Goal: Information Seeking & Learning: Learn about a topic

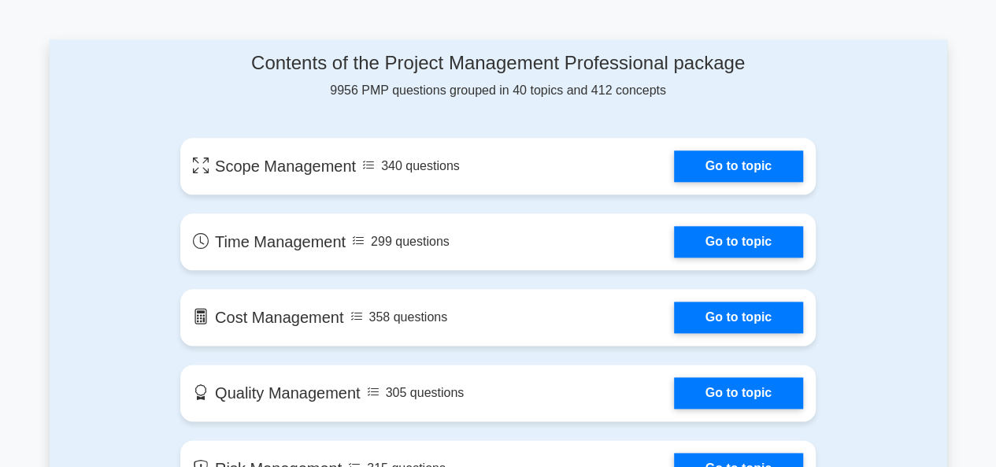
scroll to position [787, 0]
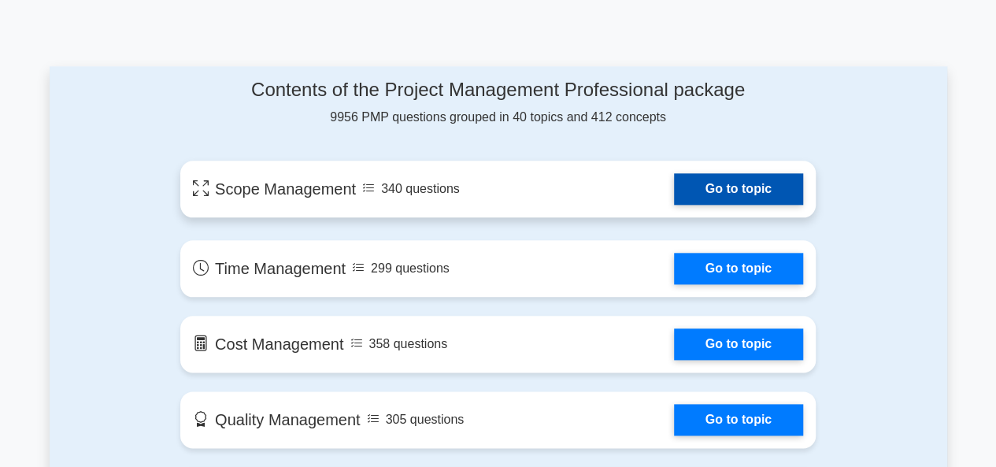
click at [674, 194] on link "Go to topic" at bounding box center [738, 188] width 129 height 31
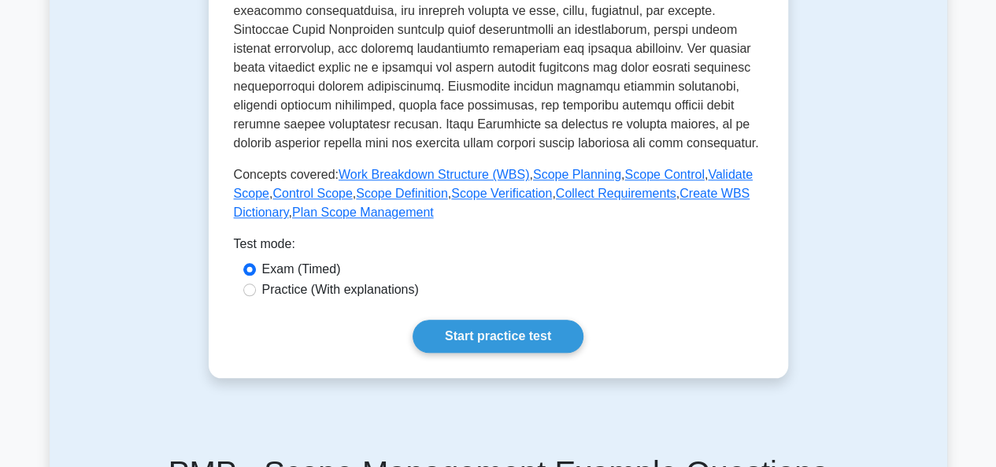
scroll to position [598, 0]
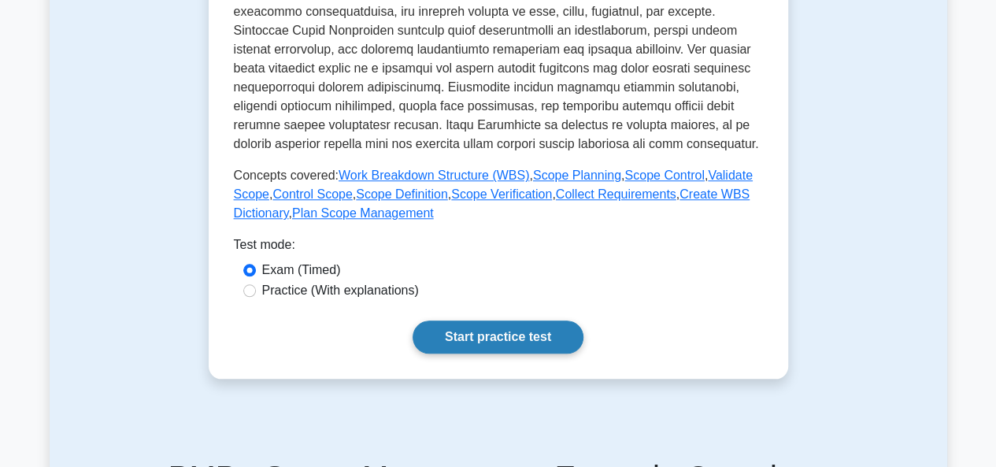
click at [508, 341] on link "Start practice test" at bounding box center [497, 336] width 171 height 33
